Goal: Find contact information: Find contact information

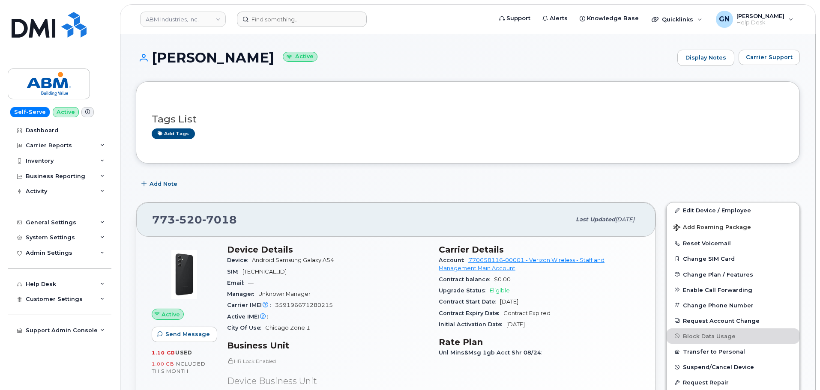
scroll to position [171, 0]
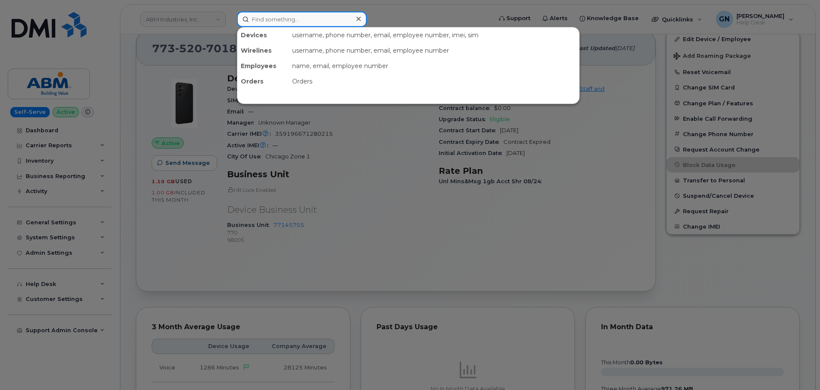
click at [311, 24] on input at bounding box center [302, 19] width 130 height 15
paste input "6022037594"
type input "6022037594"
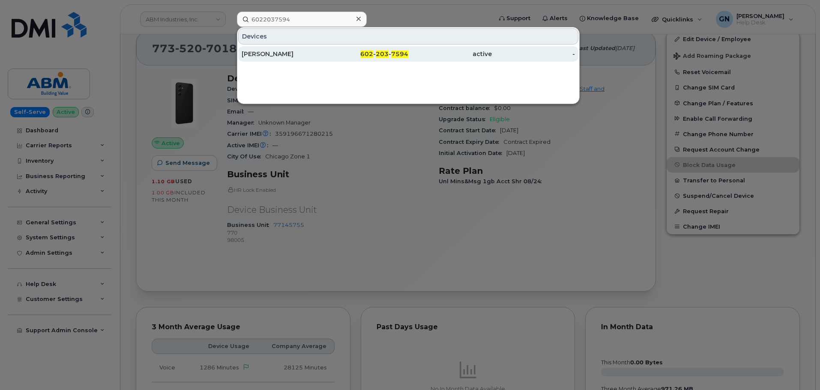
click at [323, 56] on div "[PERSON_NAME]" at bounding box center [284, 54] width 84 height 9
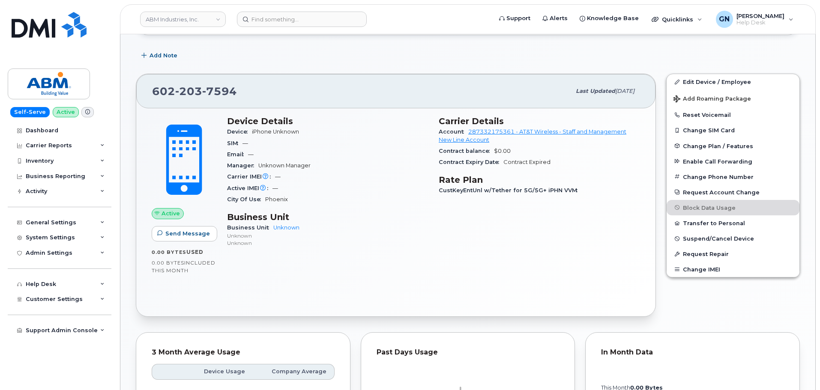
scroll to position [121, 0]
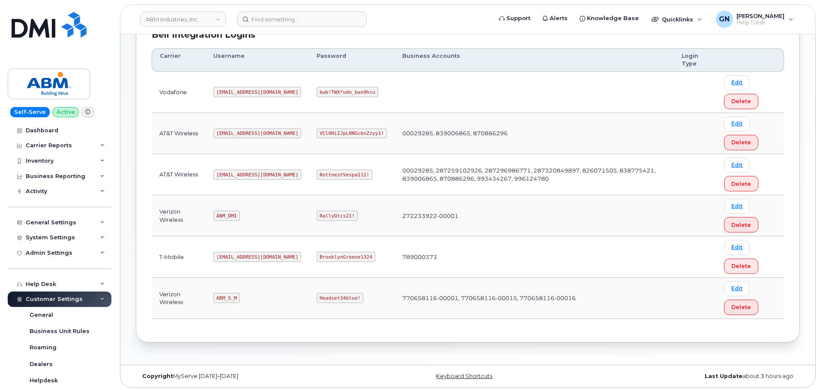
scroll to position [134, 0]
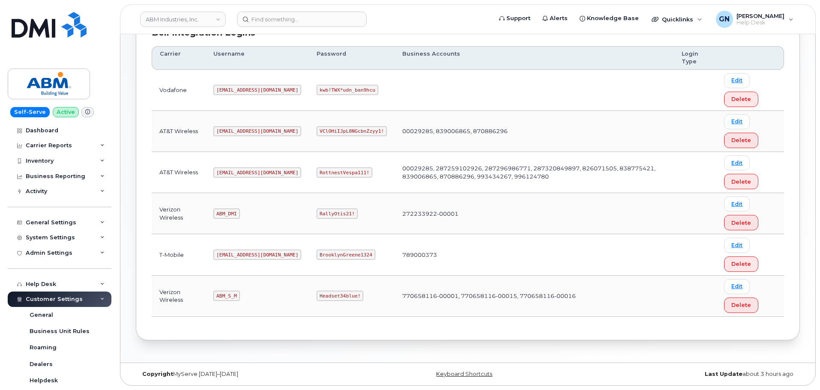
click at [231, 173] on code "abm@dminc.com" at bounding box center [257, 172] width 88 height 10
click at [230, 173] on code "abm@dminc.com" at bounding box center [257, 172] width 88 height 10
copy code "abm@dminc.com"
click at [317, 169] on code "RottnestVespa111!" at bounding box center [345, 172] width 56 height 10
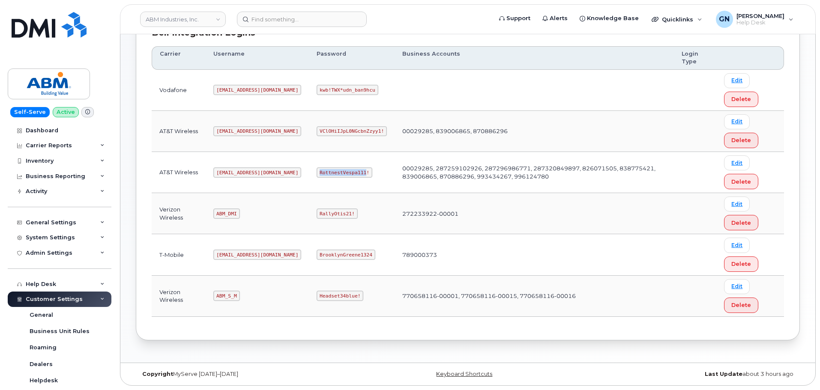
click at [317, 169] on code "RottnestVespa111!" at bounding box center [345, 172] width 56 height 10
copy code "RottnestVespa111!"
